Goal: Information Seeking & Learning: Check status

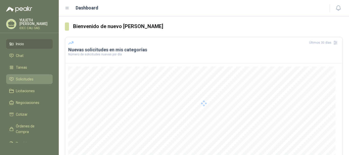
click at [26, 77] on span "Solicitudes" at bounding box center [25, 79] width 18 height 6
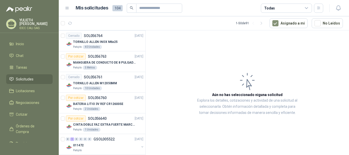
scroll to position [443, 0]
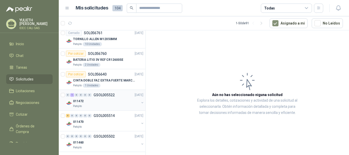
click at [112, 98] on div "0 1 0 0 0 0 GSOL005522 [DATE]" at bounding box center [105, 95] width 78 height 6
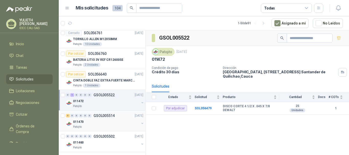
click at [99, 124] on div "011470" at bounding box center [106, 122] width 66 height 6
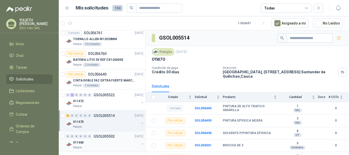
click at [98, 140] on div "011460" at bounding box center [106, 143] width 66 height 6
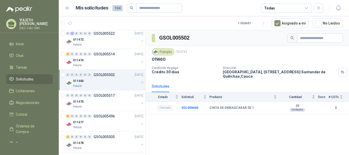
scroll to position [507, 0]
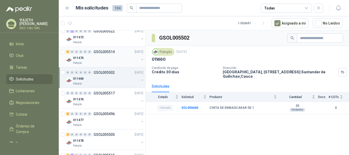
click at [106, 58] on div "011470" at bounding box center [106, 58] width 66 height 6
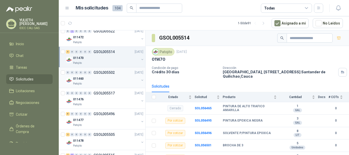
click at [106, 73] on p "GSOL005502" at bounding box center [104, 73] width 21 height 4
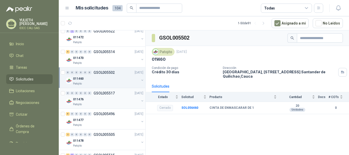
click at [106, 101] on div "011476" at bounding box center [106, 99] width 66 height 6
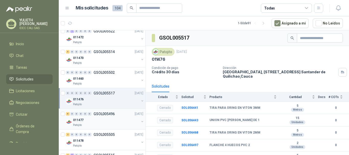
click at [104, 119] on div "011477" at bounding box center [106, 120] width 66 height 6
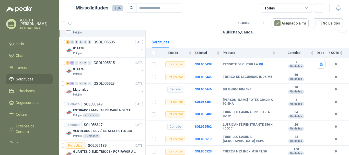
scroll to position [45, 0]
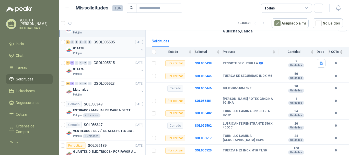
click at [101, 51] on div "011478" at bounding box center [106, 48] width 66 height 6
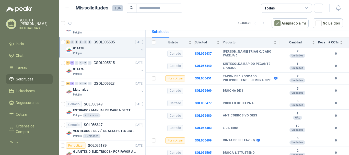
scroll to position [79, 0]
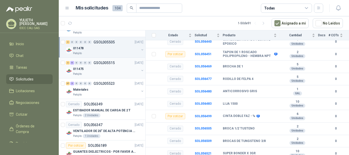
click at [106, 70] on div "011475" at bounding box center [106, 69] width 66 height 6
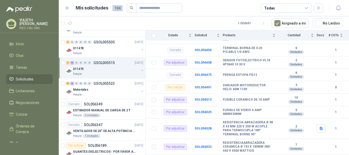
scroll to position [98, 0]
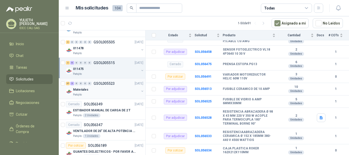
click at [108, 88] on div "Materiales" at bounding box center [106, 90] width 66 height 6
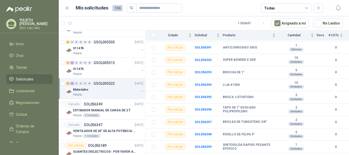
scroll to position [455, 0]
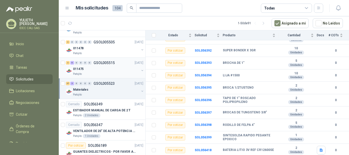
click at [100, 68] on div "011475" at bounding box center [106, 69] width 66 height 6
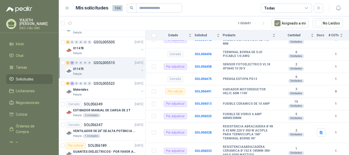
scroll to position [98, 0]
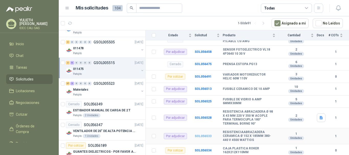
click at [199, 135] on b "SOL056533" at bounding box center [203, 136] width 17 height 4
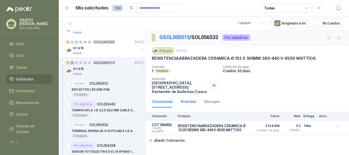
click at [189, 100] on div "Actividad" at bounding box center [188, 102] width 15 height 6
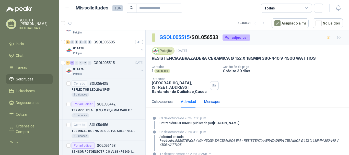
click at [211, 100] on div "Mensajes" at bounding box center [212, 102] width 16 height 6
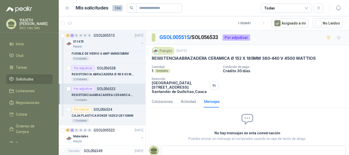
scroll to position [791, 0]
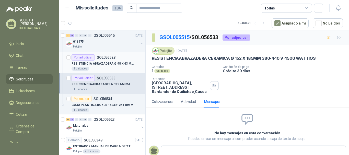
click at [106, 62] on p "RESISTENCIA ABRAZADERA Ø 98 X 43 MM 220 V 350 W ACOPLE PARA TERMOCUPLA 180° TER…" at bounding box center [104, 63] width 64 height 5
